Goal: Book appointment/travel/reservation

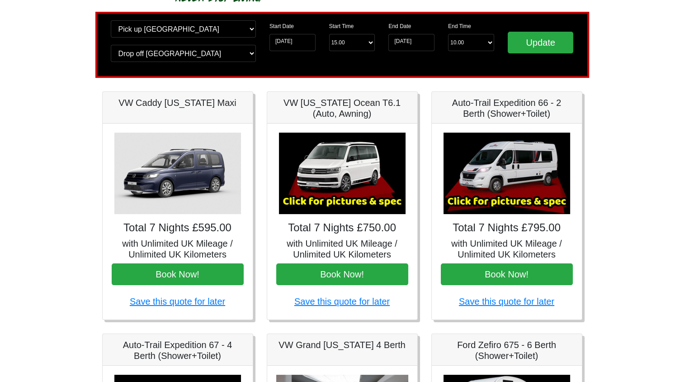
scroll to position [58, 0]
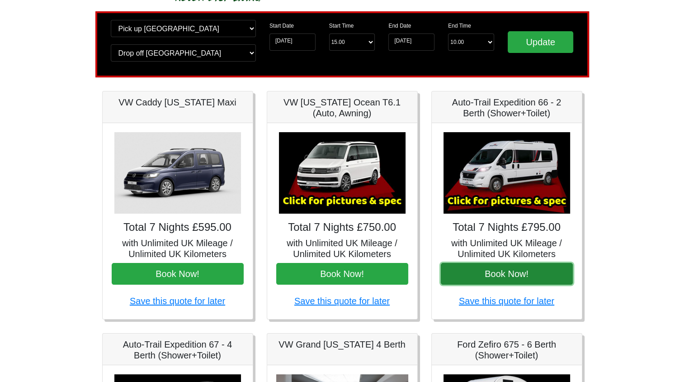
click at [500, 280] on button "Book Now!" at bounding box center [507, 274] width 132 height 22
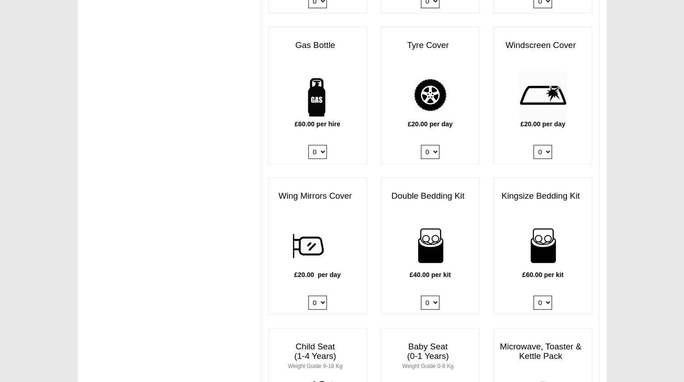
scroll to position [636, 0]
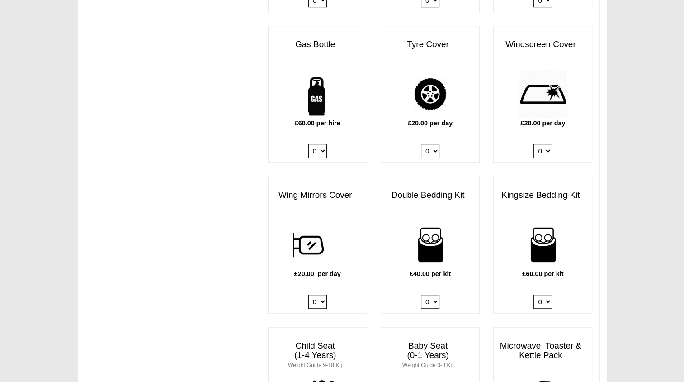
click at [435, 295] on select "0 1 2 3 4" at bounding box center [430, 302] width 19 height 14
select select "Double Bedding Kit x QTY 2 @ 40.00 GBP per kit."
click at [421, 295] on select "0 1 2 3 4" at bounding box center [430, 302] width 19 height 14
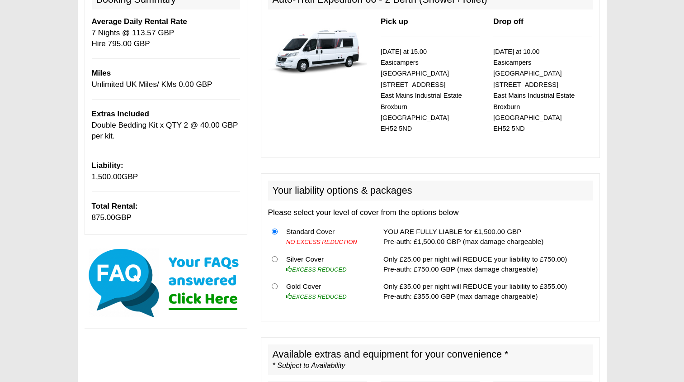
scroll to position [130, 0]
click at [275, 256] on input "radio" at bounding box center [275, 259] width 6 height 6
radio input "true"
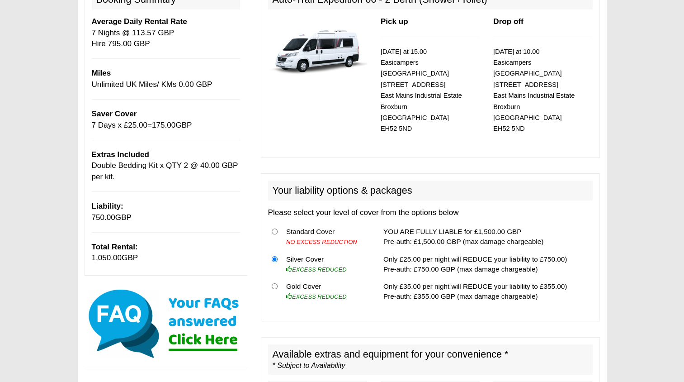
click at [316, 266] on icon "EXCESS REDUCED" at bounding box center [316, 269] width 61 height 7
click at [277, 283] on input "radio" at bounding box center [275, 286] width 6 height 6
radio input "true"
click at [277, 256] on input "radio" at bounding box center [275, 259] width 6 height 6
radio input "true"
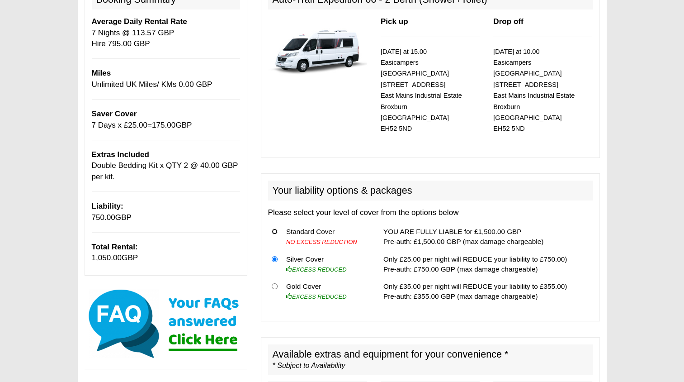
click at [274, 228] on input "radio" at bounding box center [275, 231] width 6 height 6
radio input "true"
